Goal: Task Accomplishment & Management: Complete application form

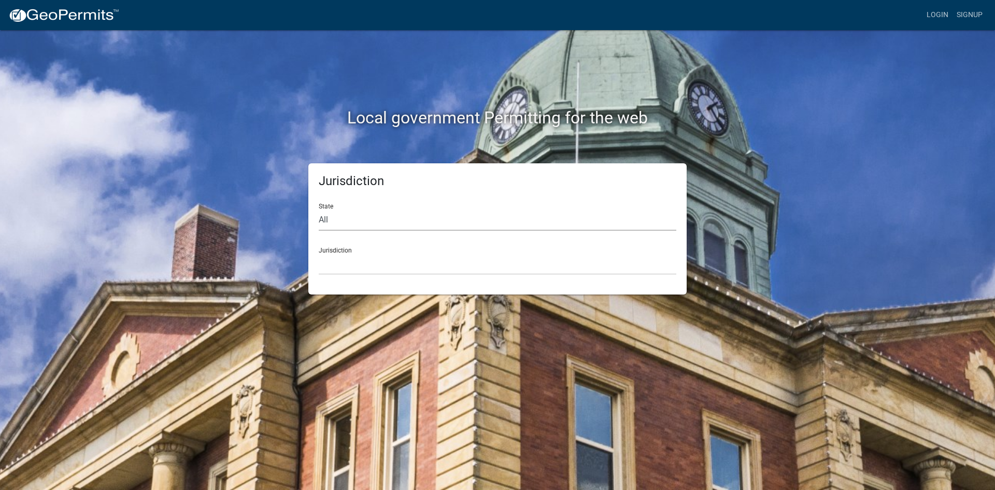
click at [377, 221] on select "All [US_STATE] [US_STATE] [US_STATE] [US_STATE] [US_STATE] [US_STATE] [US_STATE…" at bounding box center [497, 219] width 357 height 21
click at [340, 224] on select "All [US_STATE] [US_STATE] [US_STATE] [US_STATE] [US_STATE] [US_STATE] [US_STATE…" at bounding box center [497, 219] width 357 height 21
select select "[US_STATE]"
click at [319, 209] on select "All [US_STATE] [US_STATE] [US_STATE] [US_STATE] [US_STATE] [US_STATE] [US_STATE…" at bounding box center [497, 219] width 357 height 21
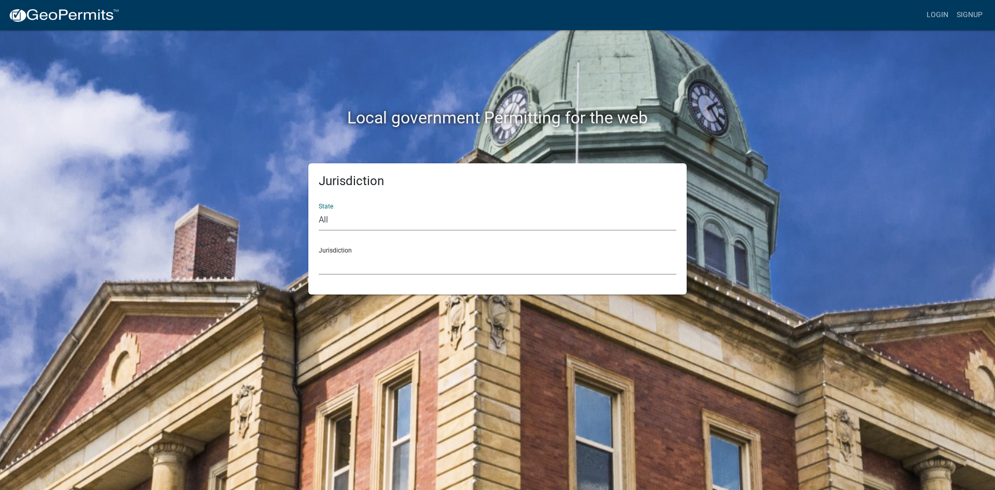
click at [351, 256] on select "City of [GEOGRAPHIC_DATA], [US_STATE] City of [GEOGRAPHIC_DATA], [US_STATE] Cit…" at bounding box center [497, 263] width 357 height 21
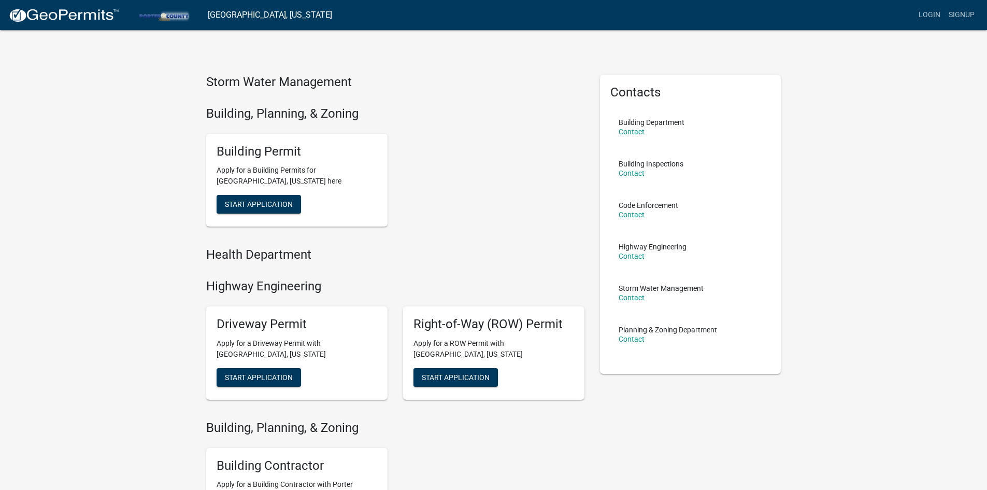
scroll to position [140, 0]
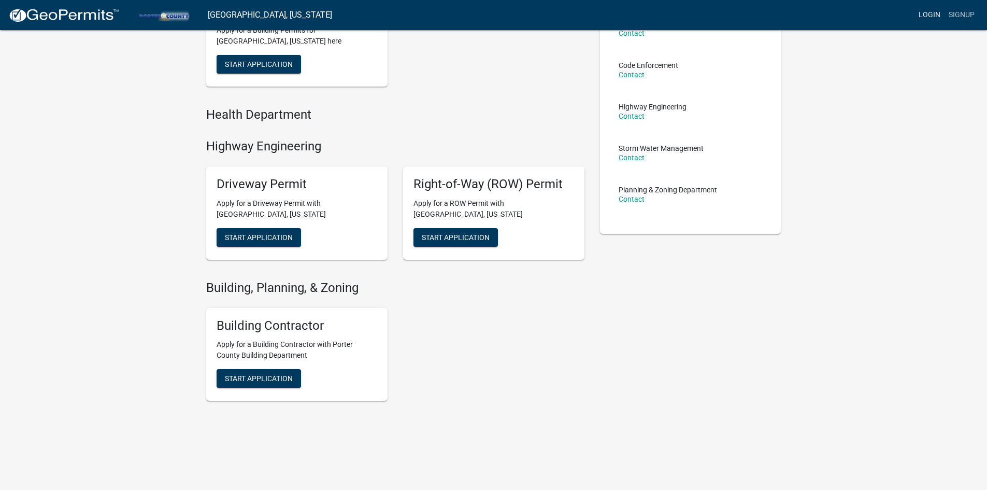
click at [934, 17] on link "Login" at bounding box center [929, 15] width 30 height 20
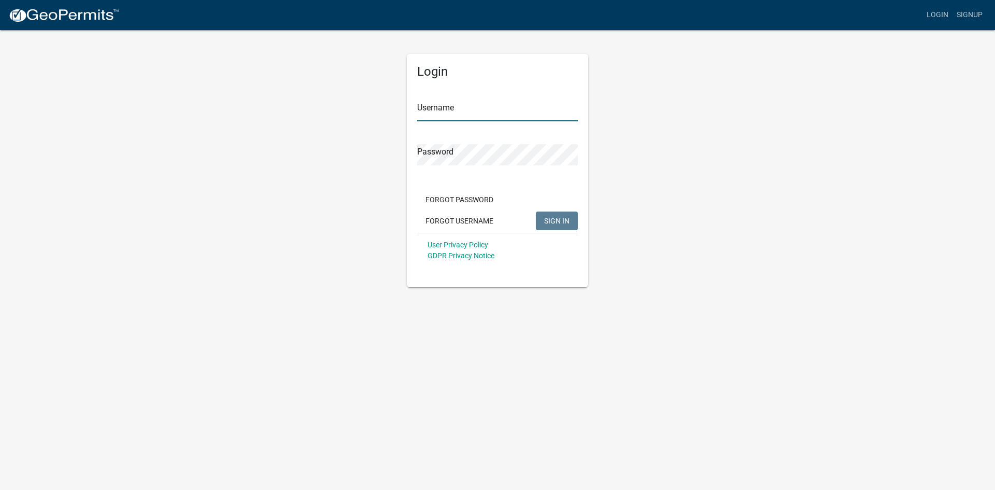
click at [476, 109] on input "Username" at bounding box center [497, 110] width 161 height 21
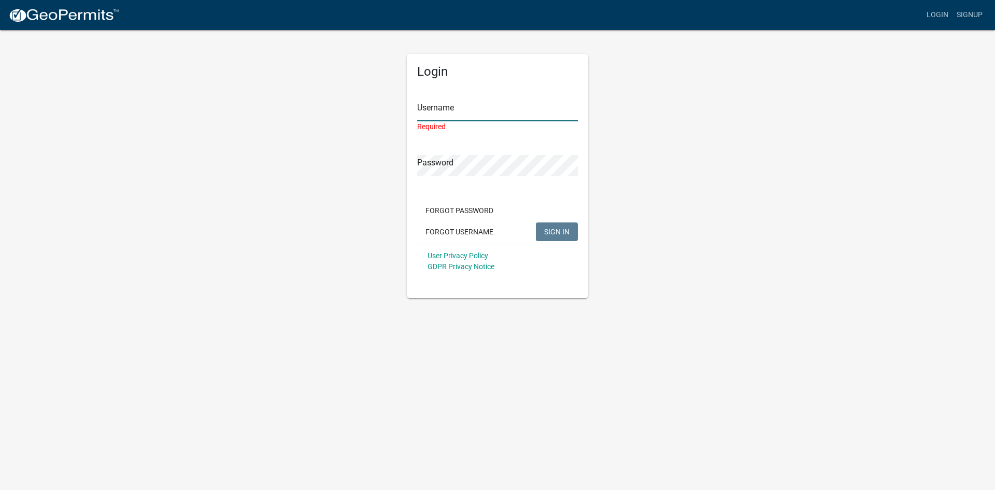
click at [460, 112] on input "Username" at bounding box center [497, 110] width 161 height 21
paste input "[EMAIL_ADDRESS][DOMAIN_NAME]"
drag, startPoint x: 524, startPoint y: 108, endPoint x: 330, endPoint y: 108, distance: 194.3
click at [330, 108] on div "Login Username [EMAIL_ADDRESS][DOMAIN_NAME] Password Required Forgot Password F…" at bounding box center [497, 163] width 591 height 269
type input "[PERSON_NAME]"
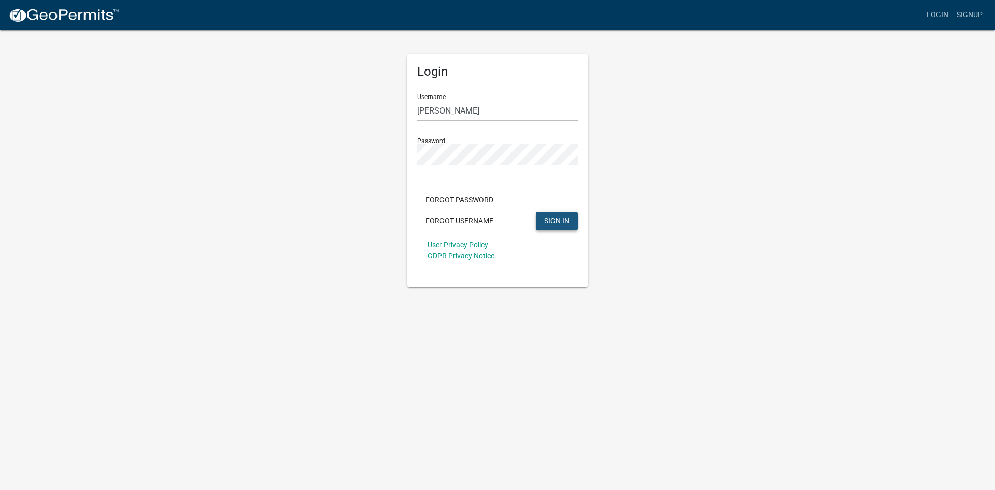
click at [557, 218] on span "SIGN IN" at bounding box center [556, 220] width 25 height 8
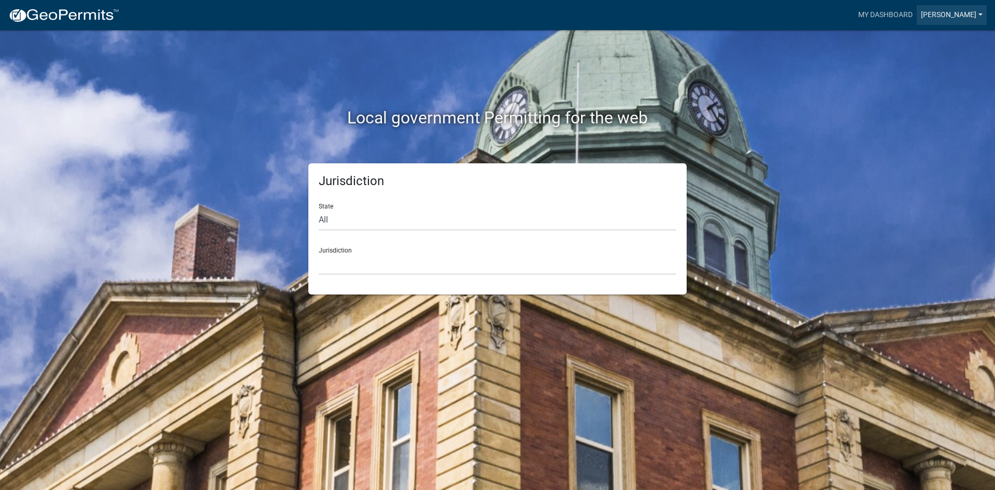
click at [968, 19] on link "[PERSON_NAME]" at bounding box center [951, 15] width 70 height 20
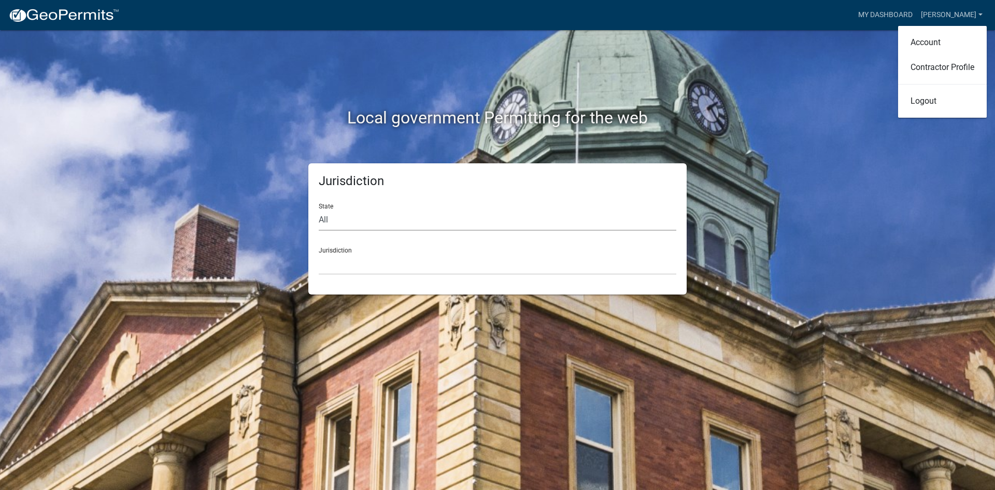
click at [352, 221] on select "All [US_STATE] [US_STATE] [US_STATE] [US_STATE] [US_STATE] [US_STATE] [US_STATE…" at bounding box center [497, 219] width 357 height 21
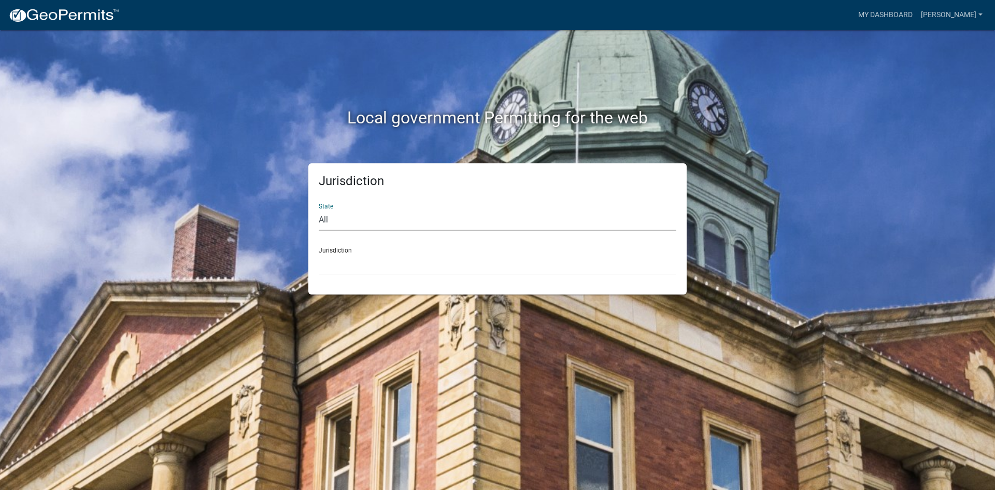
select select "[US_STATE]"
click at [319, 209] on select "All [US_STATE] [US_STATE] [US_STATE] [US_STATE] [US_STATE] [US_STATE] [US_STATE…" at bounding box center [497, 219] width 357 height 21
click at [357, 255] on select "City of [GEOGRAPHIC_DATA], [US_STATE] City of [GEOGRAPHIC_DATA], [US_STATE] Cit…" at bounding box center [497, 263] width 357 height 21
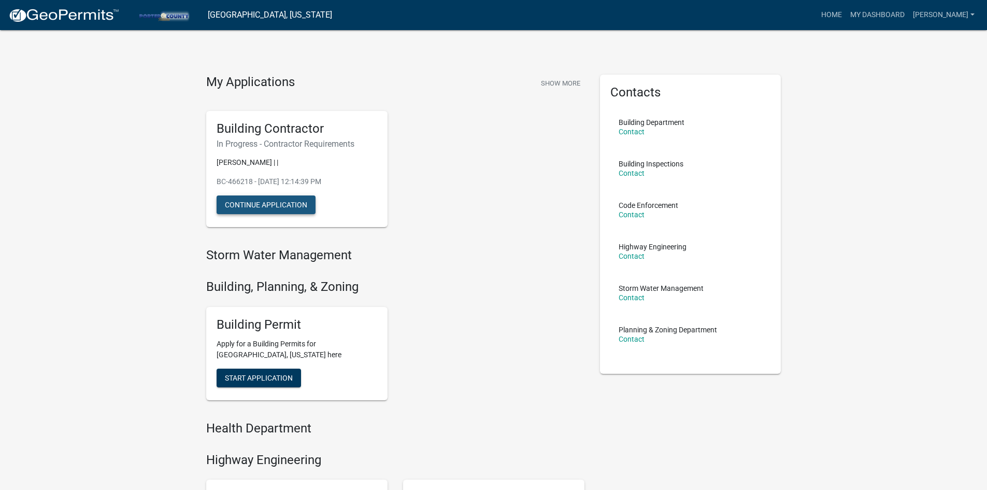
click at [280, 206] on button "Continue Application" at bounding box center [266, 204] width 99 height 19
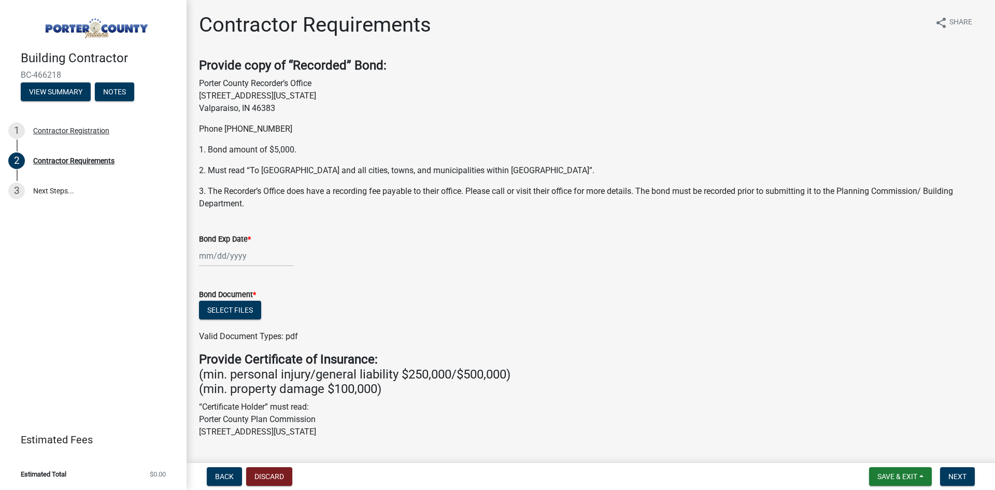
click at [537, 405] on p "“Certificate Holder” must read: Porter County Plan Commission [STREET_ADDRESS][…" at bounding box center [590, 418] width 783 height 37
drag, startPoint x: 115, startPoint y: 222, endPoint x: 131, endPoint y: 217, distance: 16.4
click at [117, 221] on div "Building Contractor BC-466218 View Summary Notes 1 Contractor Registration 2 Co…" at bounding box center [93, 245] width 187 height 490
click at [241, 319] on button "Select files" at bounding box center [230, 309] width 62 height 19
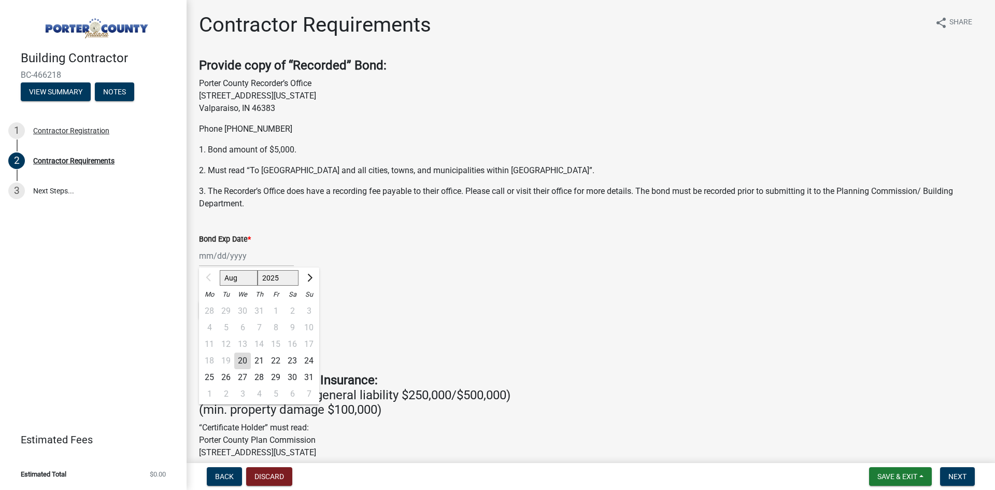
click at [228, 253] on div "Aug Sep Oct Nov [DATE] 2026 2027 2028 2029 2030 2031 2032 2033 2034 2035 2036 2…" at bounding box center [246, 255] width 95 height 21
click at [280, 278] on select "2025 2026 2027 2028 2029 2030 2031 2032 2033 2034 2035 2036 2037 2038 2039 2040…" at bounding box center [277, 278] width 41 height 16
select select "2026"
click at [257, 270] on select "2025 2026 2027 2028 2029 2030 2031 2032 2033 2034 2035 2036 2037 2038 2039 2040…" at bounding box center [277, 278] width 41 height 16
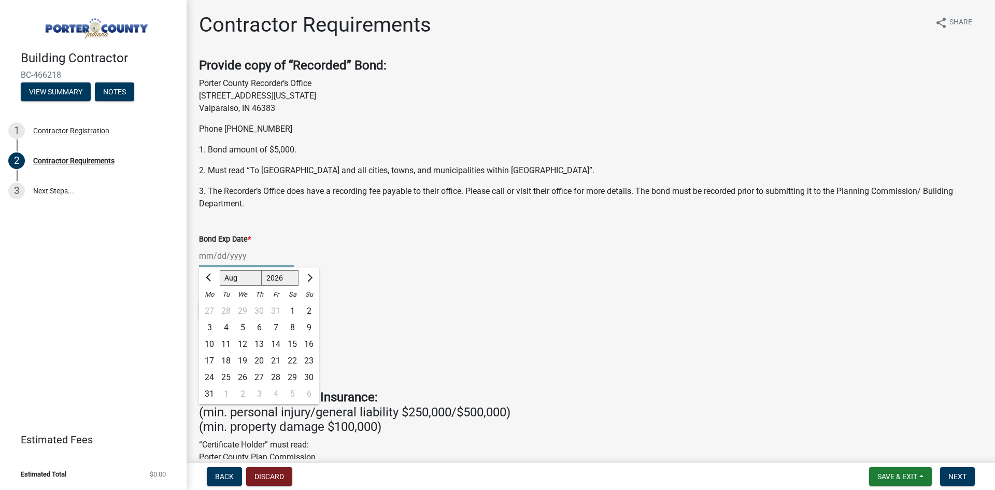
click at [241, 280] on select "Jan Feb Mar Apr May Jun [DATE] Aug Sep Oct Nov Dec" at bounding box center [241, 278] width 42 height 16
select select "2"
click at [220, 270] on select "Jan Feb Mar Apr May Jun [DATE] Aug Sep Oct Nov Dec" at bounding box center [241, 278] width 42 height 16
click at [273, 362] on div "20" at bounding box center [275, 360] width 17 height 17
type input "[DATE]"
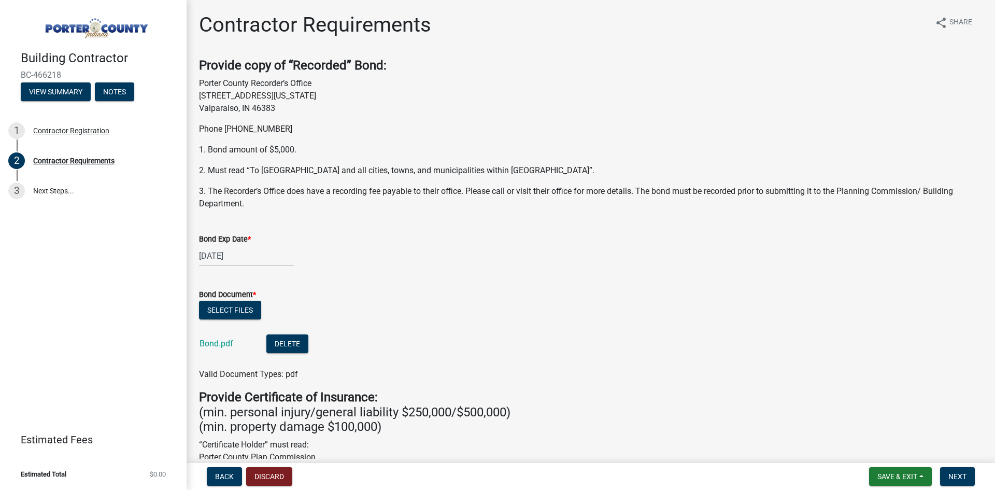
click at [439, 312] on div "Select files" at bounding box center [590, 310] width 783 height 21
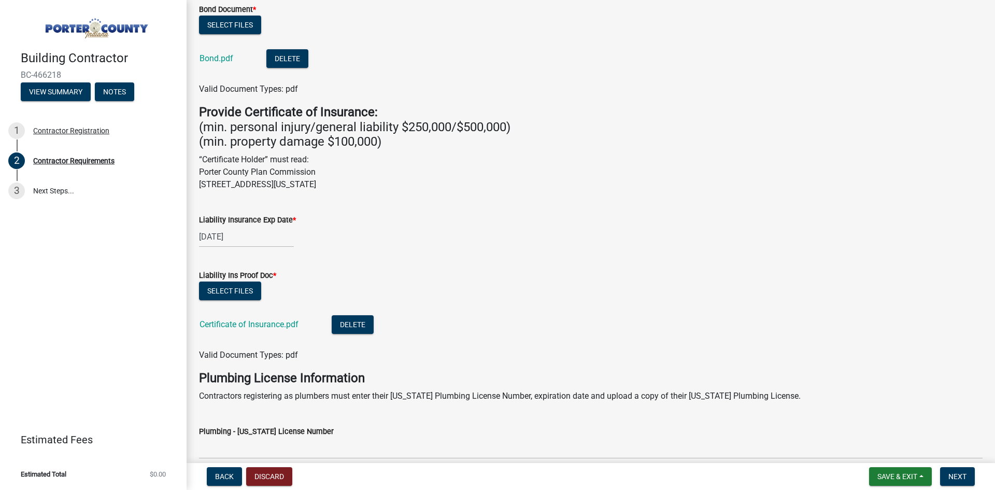
scroll to position [363, 0]
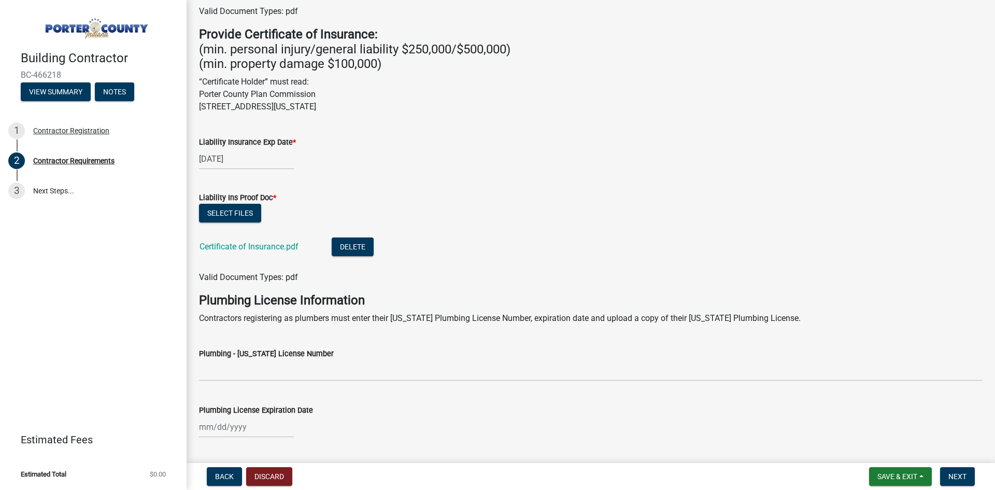
select select "10"
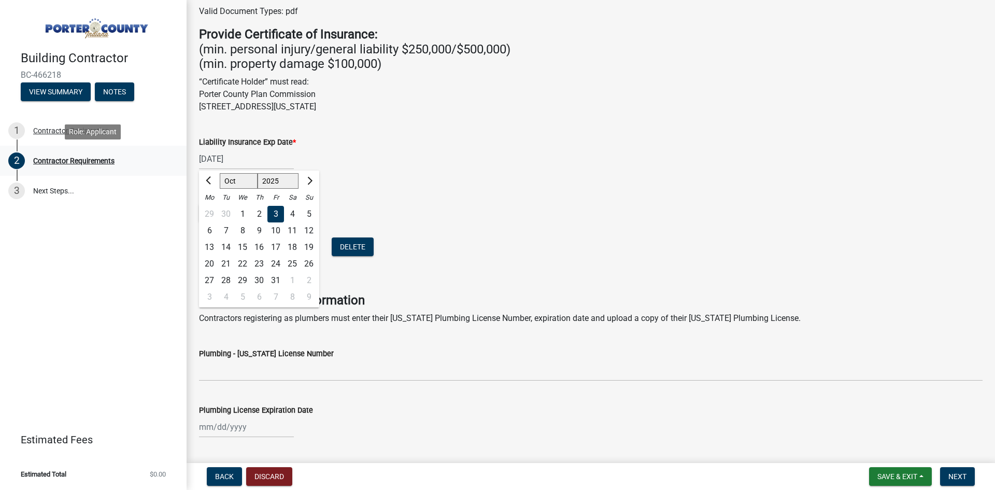
drag, startPoint x: 247, startPoint y: 161, endPoint x: 185, endPoint y: 160, distance: 61.7
click at [185, 160] on div "Building Contractor BC-466218 View Summary Notes 1 Contractor Registration 2 Co…" at bounding box center [497, 245] width 995 height 490
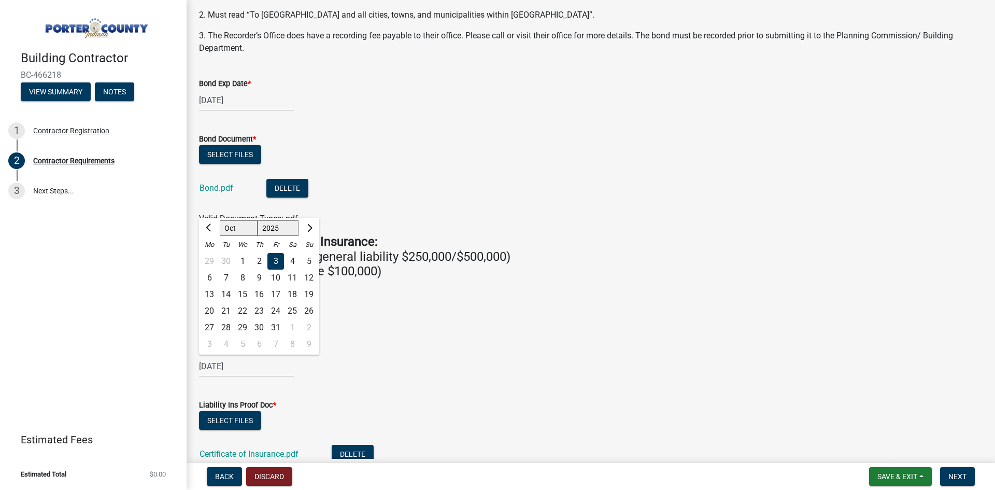
scroll to position [104, 0]
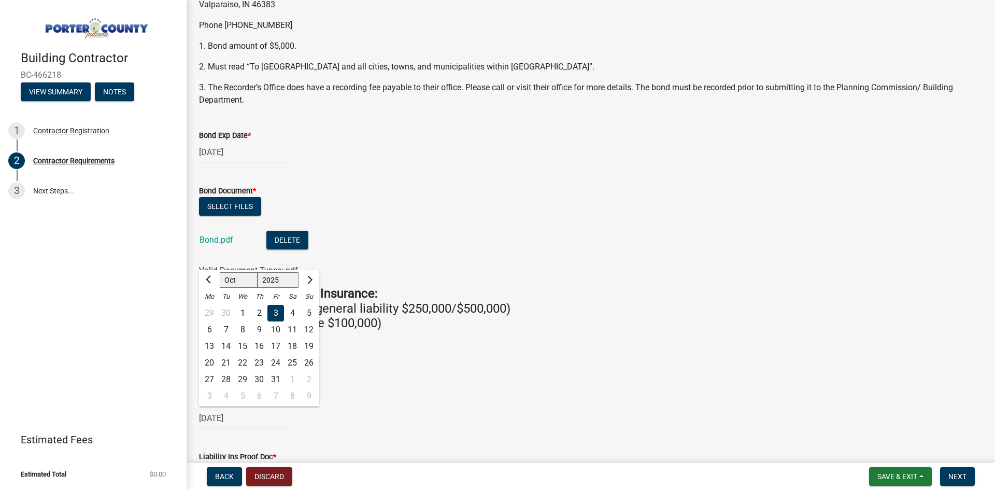
click at [196, 142] on div "Bond Exp Date * [DATE]" at bounding box center [590, 138] width 799 height 48
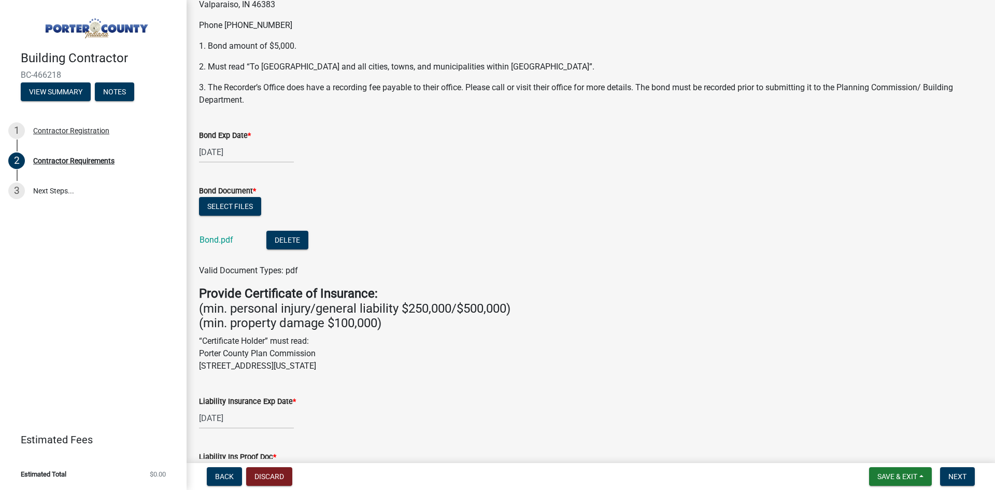
click at [205, 149] on div "[DATE]" at bounding box center [246, 151] width 95 height 21
select select "2"
select select "2026"
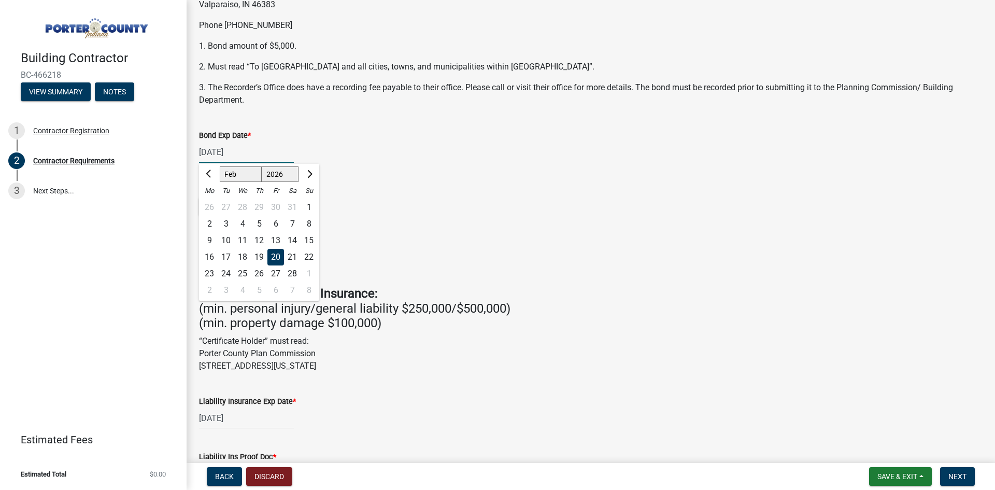
click at [230, 151] on input "[DATE]" at bounding box center [246, 151] width 95 height 21
drag, startPoint x: 258, startPoint y: 152, endPoint x: 146, endPoint y: 154, distance: 111.9
click at [146, 154] on div "Building Contractor BC-466218 View Summary Notes 1 Contractor Registration 2 Co…" at bounding box center [497, 245] width 995 height 490
type input "[DATE]"
click at [660, 194] on div "Bond Document *" at bounding box center [590, 190] width 783 height 12
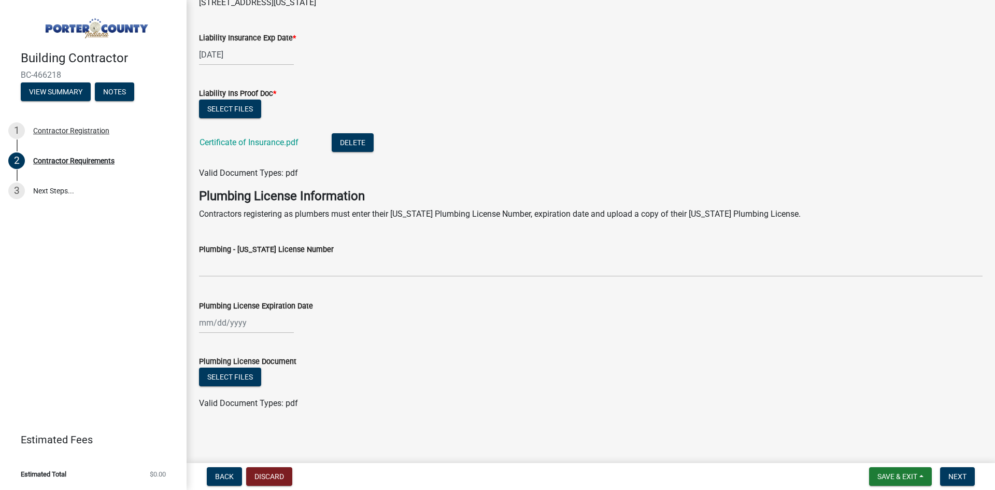
scroll to position [467, 0]
click at [949, 476] on span "Next" at bounding box center [957, 476] width 18 height 8
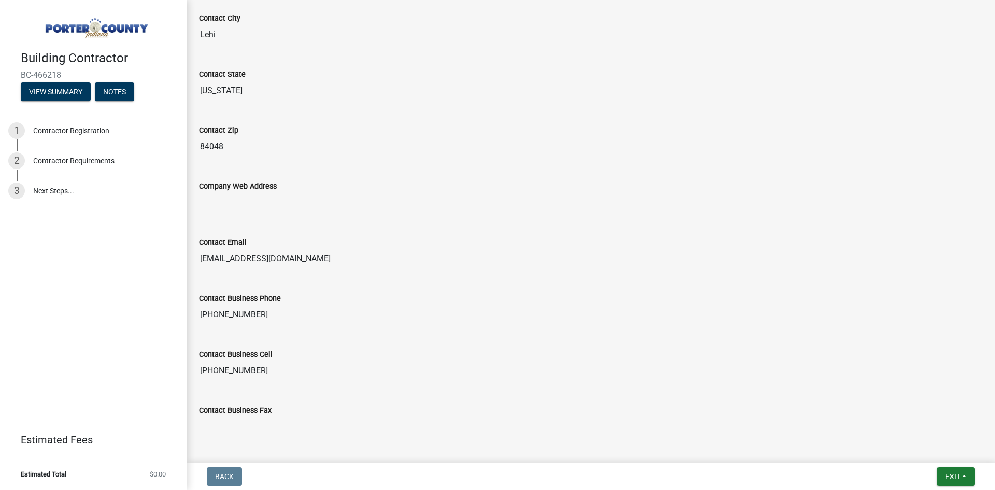
scroll to position [557, 0]
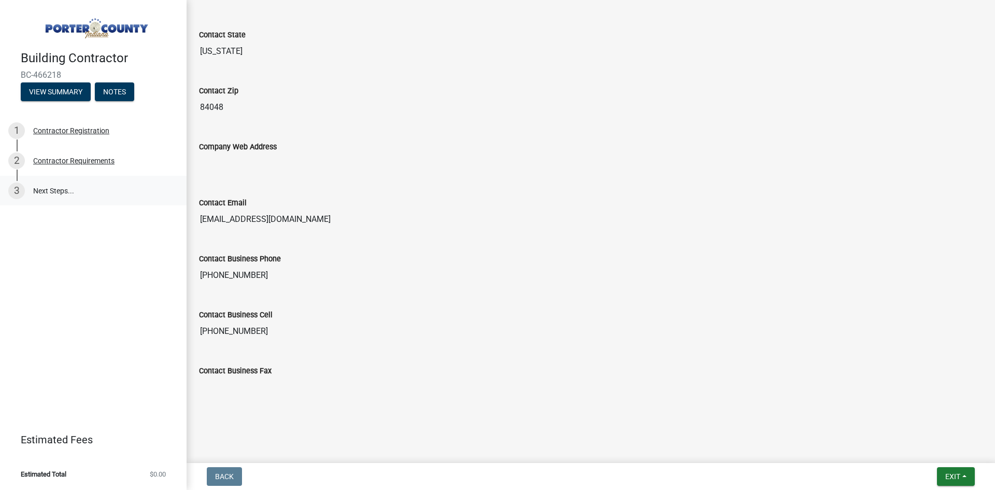
click at [62, 196] on link "3 Next Steps..." at bounding box center [93, 191] width 187 height 30
click at [63, 190] on link "3 Next Steps..." at bounding box center [93, 191] width 187 height 30
click at [46, 91] on button "View Summary" at bounding box center [56, 91] width 70 height 19
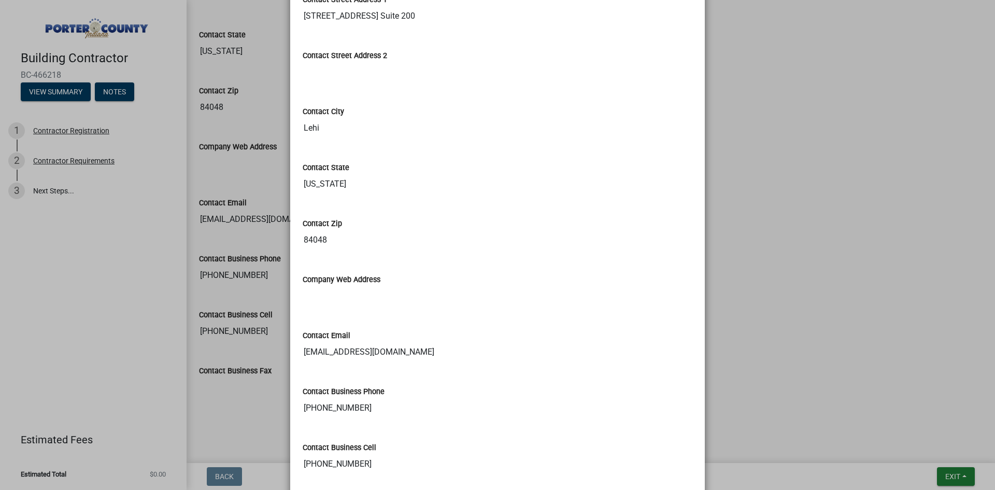
scroll to position [541, 0]
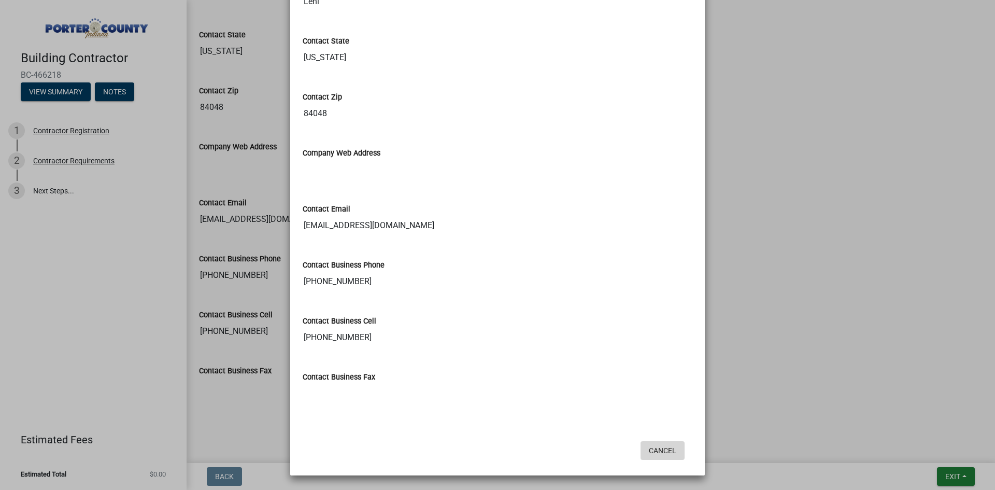
click at [656, 452] on button "Cancel" at bounding box center [662, 450] width 44 height 19
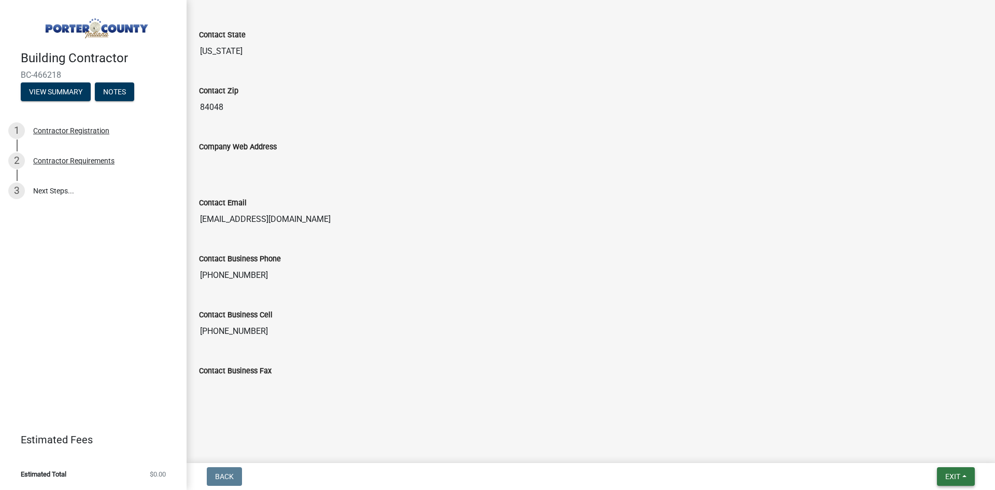
click at [939, 476] on button "Exit" at bounding box center [956, 476] width 38 height 19
click at [941, 452] on button "Save & Exit" at bounding box center [933, 449] width 83 height 25
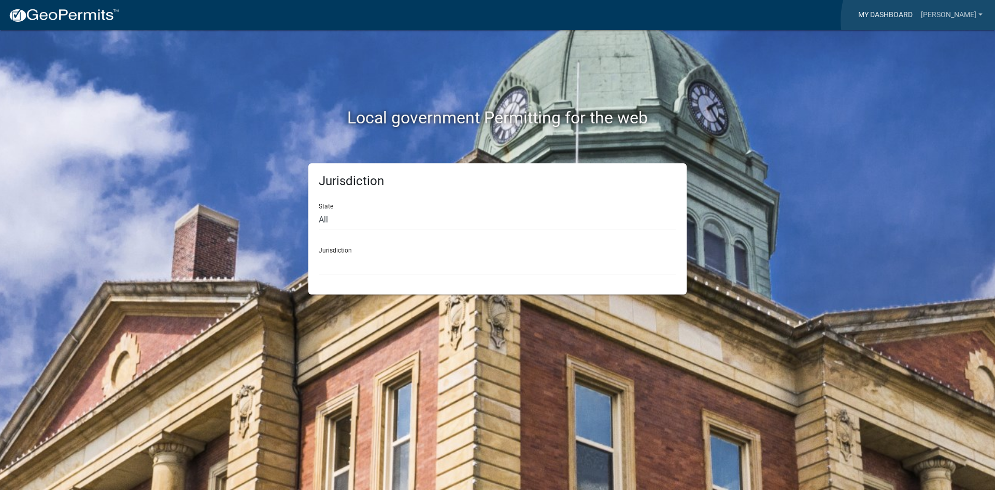
click at [916, 20] on link "My Dashboard" at bounding box center [885, 15] width 63 height 20
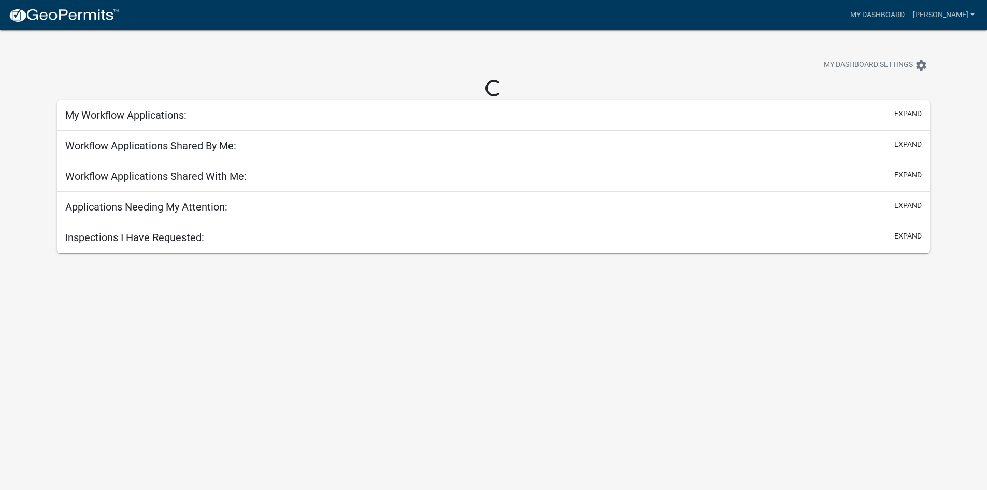
click at [172, 118] on h5 "My Workflow Applications:" at bounding box center [125, 115] width 121 height 12
click at [899, 112] on button "expand" at bounding box center [907, 113] width 27 height 11
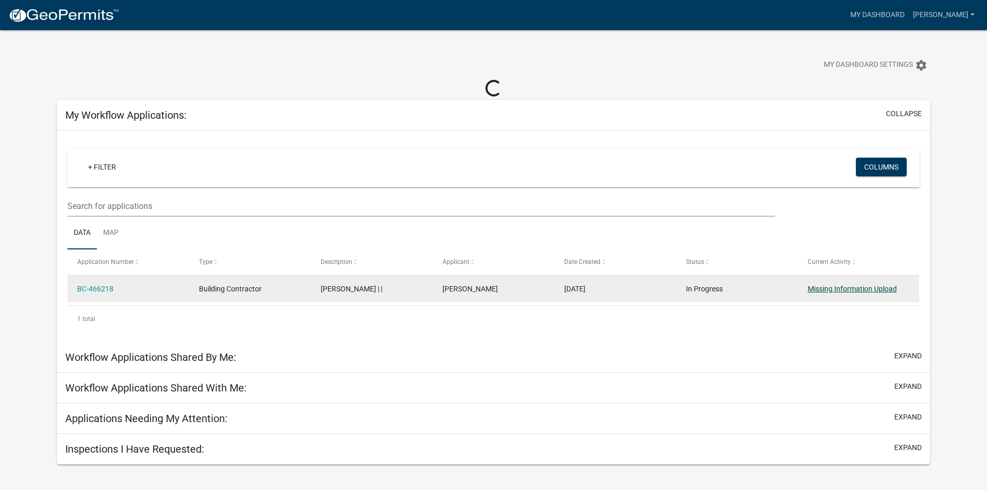
click at [834, 289] on link "Missing Information Upload" at bounding box center [852, 288] width 89 height 8
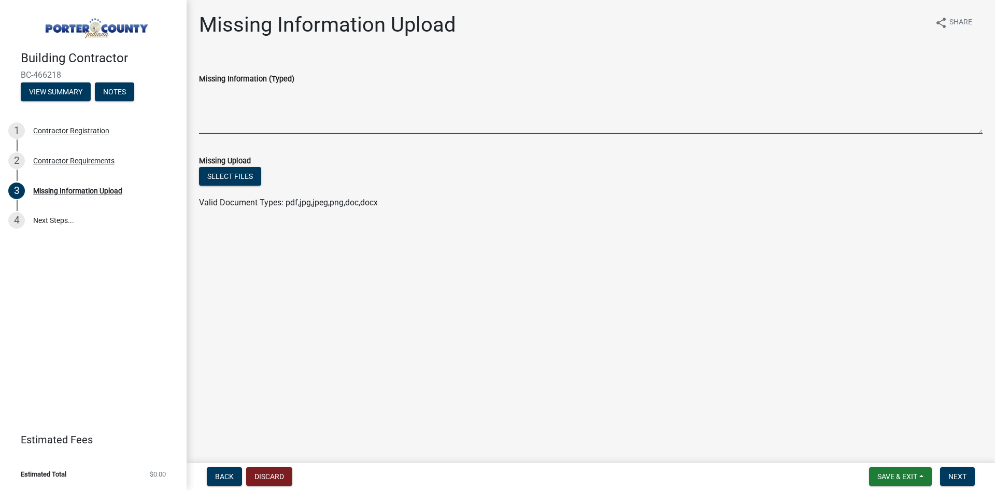
click at [262, 88] on textarea "Missing Information (Typed)" at bounding box center [590, 109] width 783 height 49
click at [389, 267] on main "Missing Information Upload share Share Missing Information (Typed) Missing Uplo…" at bounding box center [591, 229] width 808 height 458
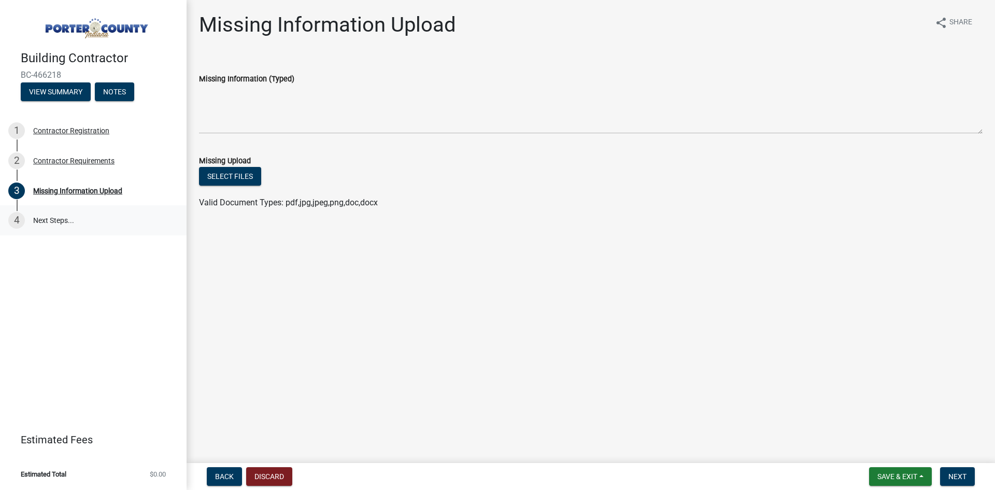
click at [42, 218] on link "4 Next Steps..." at bounding box center [93, 220] width 187 height 30
click at [244, 208] on div "Valid Document Types: pdf,jpg,jpeg,png,doc,docx" at bounding box center [590, 202] width 799 height 12
click at [276, 208] on div "Valid Document Types: pdf,jpg,jpeg,png,doc,docx" at bounding box center [590, 202] width 799 height 12
